Goal: Task Accomplishment & Management: Use online tool/utility

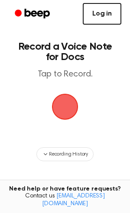
click at [112, 13] on link "Log in" at bounding box center [102, 14] width 38 height 22
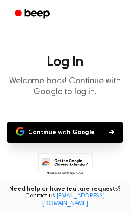
click at [67, 133] on button "Continue with Google" at bounding box center [64, 132] width 115 height 21
click at [73, 130] on button "Continue with Google" at bounding box center [64, 132] width 115 height 21
click at [67, 164] on icon at bounding box center [67, 166] width 41 height 15
